Goal: Navigation & Orientation: Understand site structure

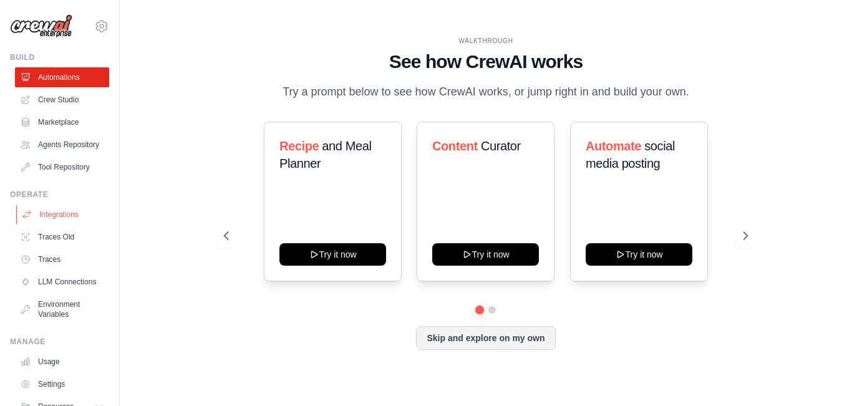
click at [74, 220] on link "Integrations" at bounding box center [63, 215] width 94 height 20
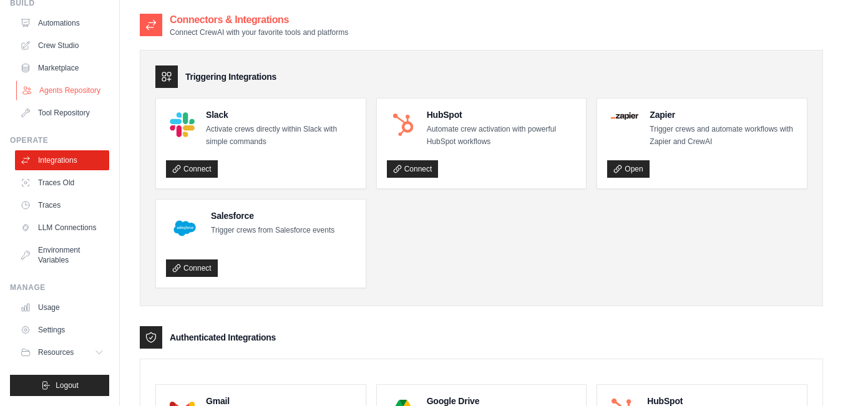
click at [60, 80] on link "Agents Repository" at bounding box center [63, 90] width 94 height 20
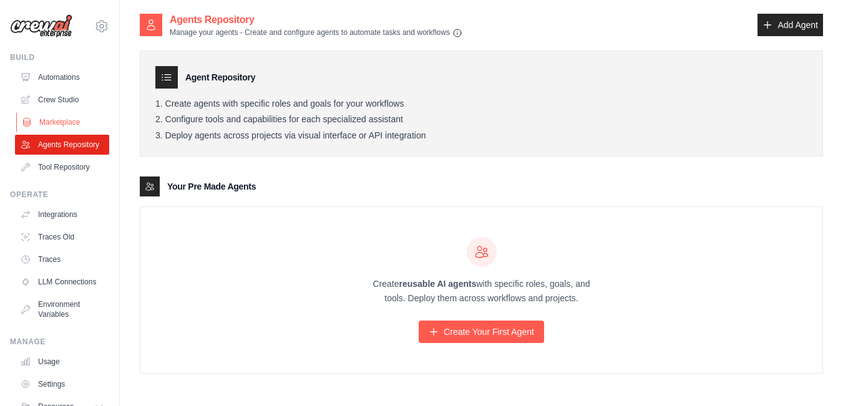
click at [77, 117] on link "Marketplace" at bounding box center [63, 122] width 94 height 20
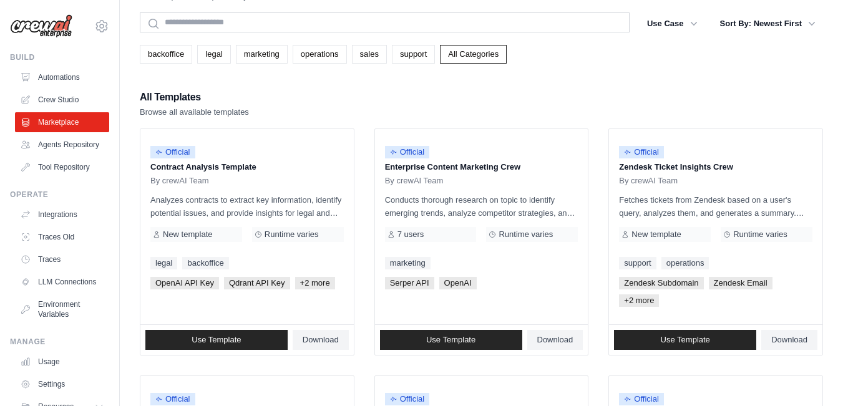
scroll to position [62, 0]
